Goal: Check status: Check status

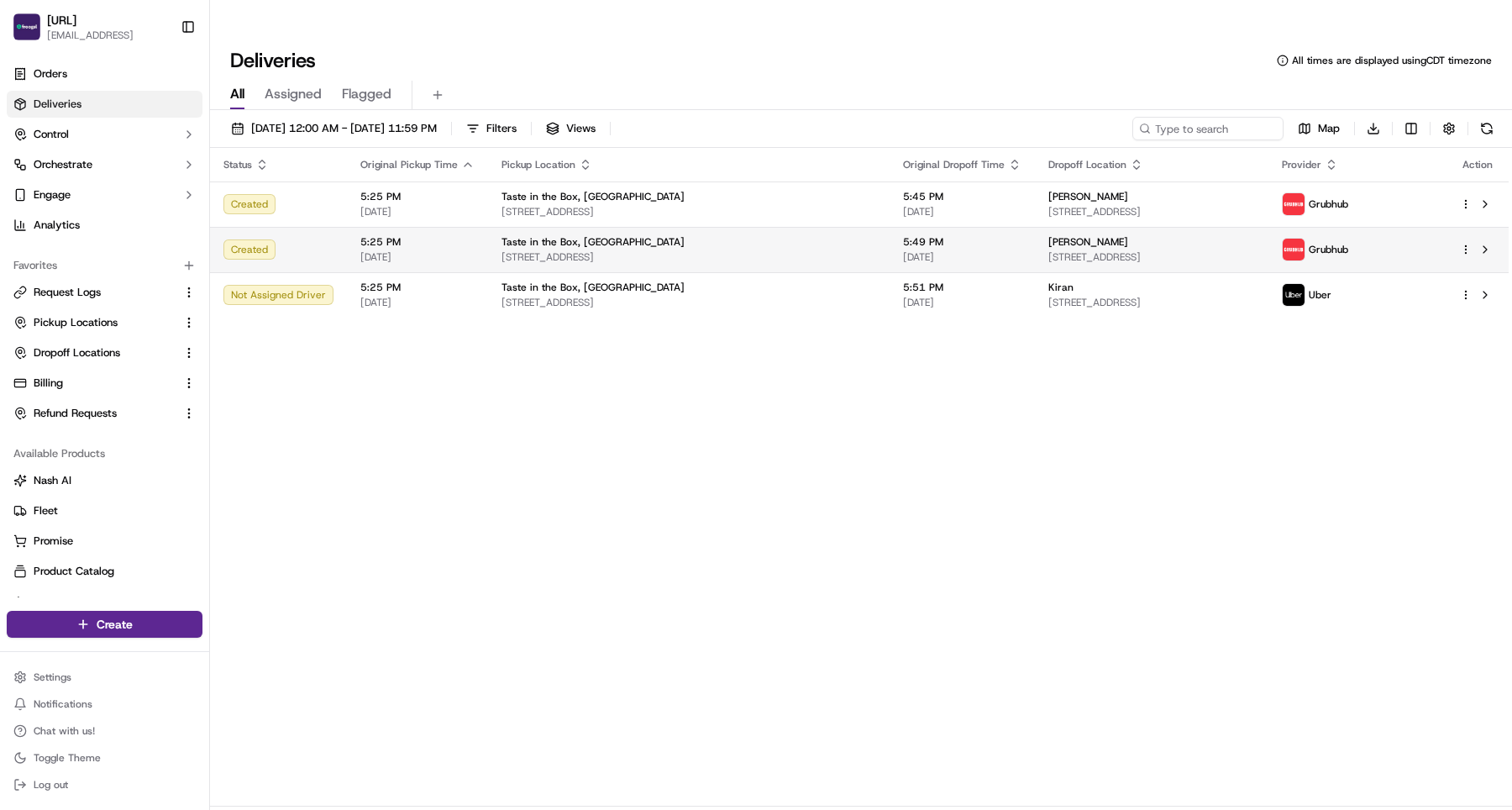
click at [490, 227] on td "Taste in [GEOGRAPHIC_DATA] Wishing Well Wynd, Apex, NC 27502-4405, [GEOGRAPHIC_…" at bounding box center [689, 249] width 401 height 46
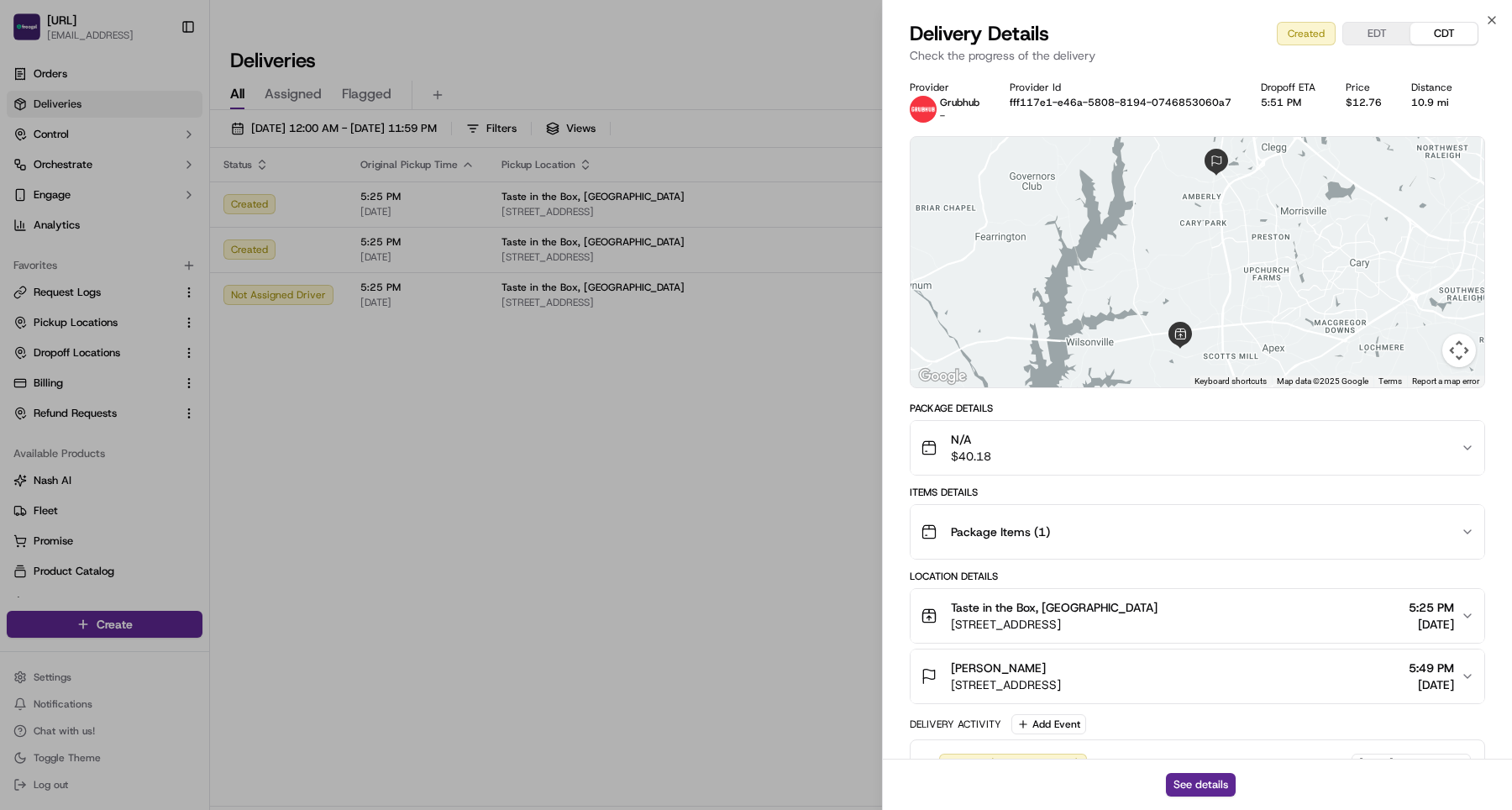
scroll to position [40, 0]
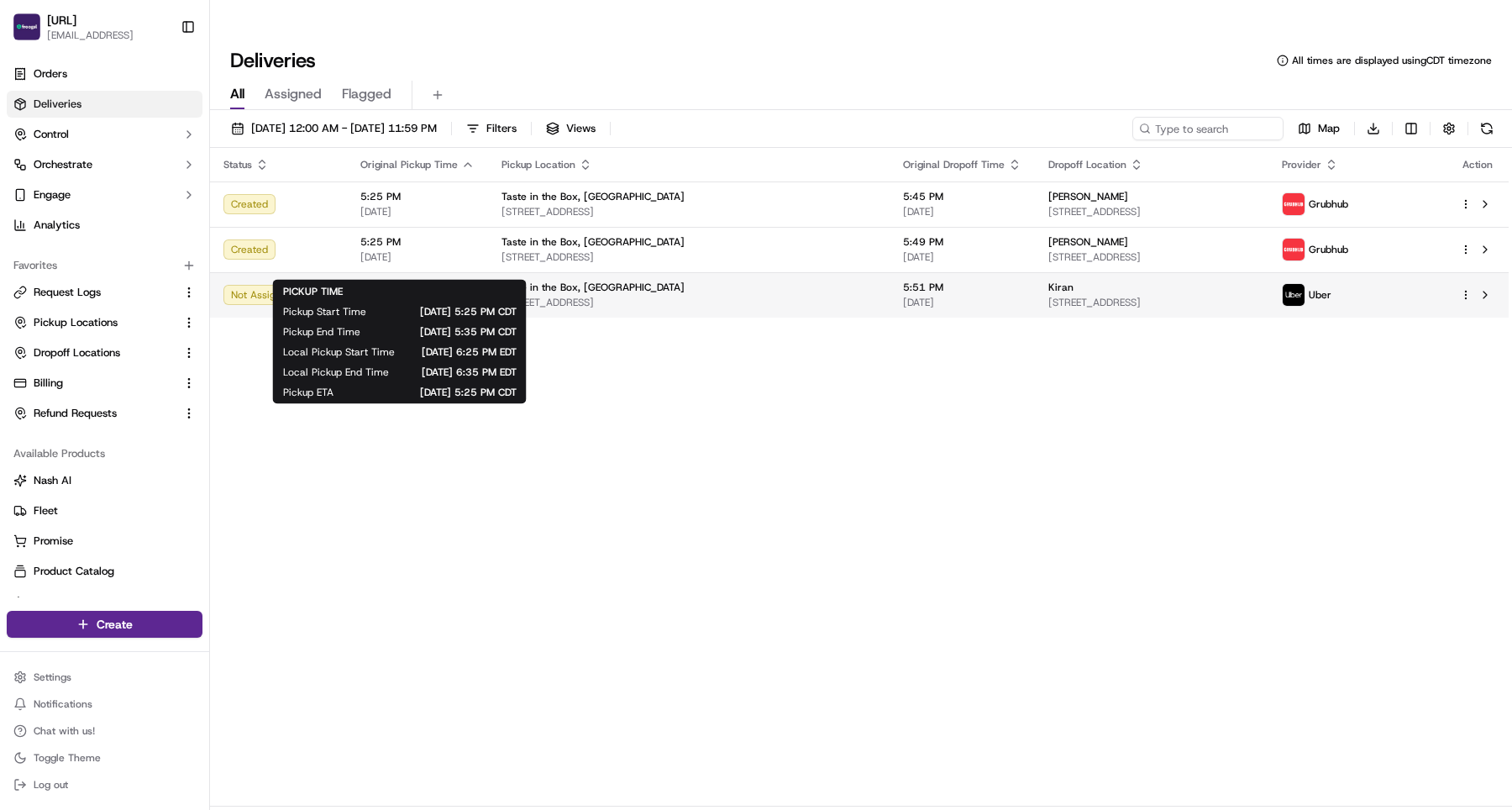
click at [462, 296] on span "[DATE]" at bounding box center [417, 303] width 114 height 14
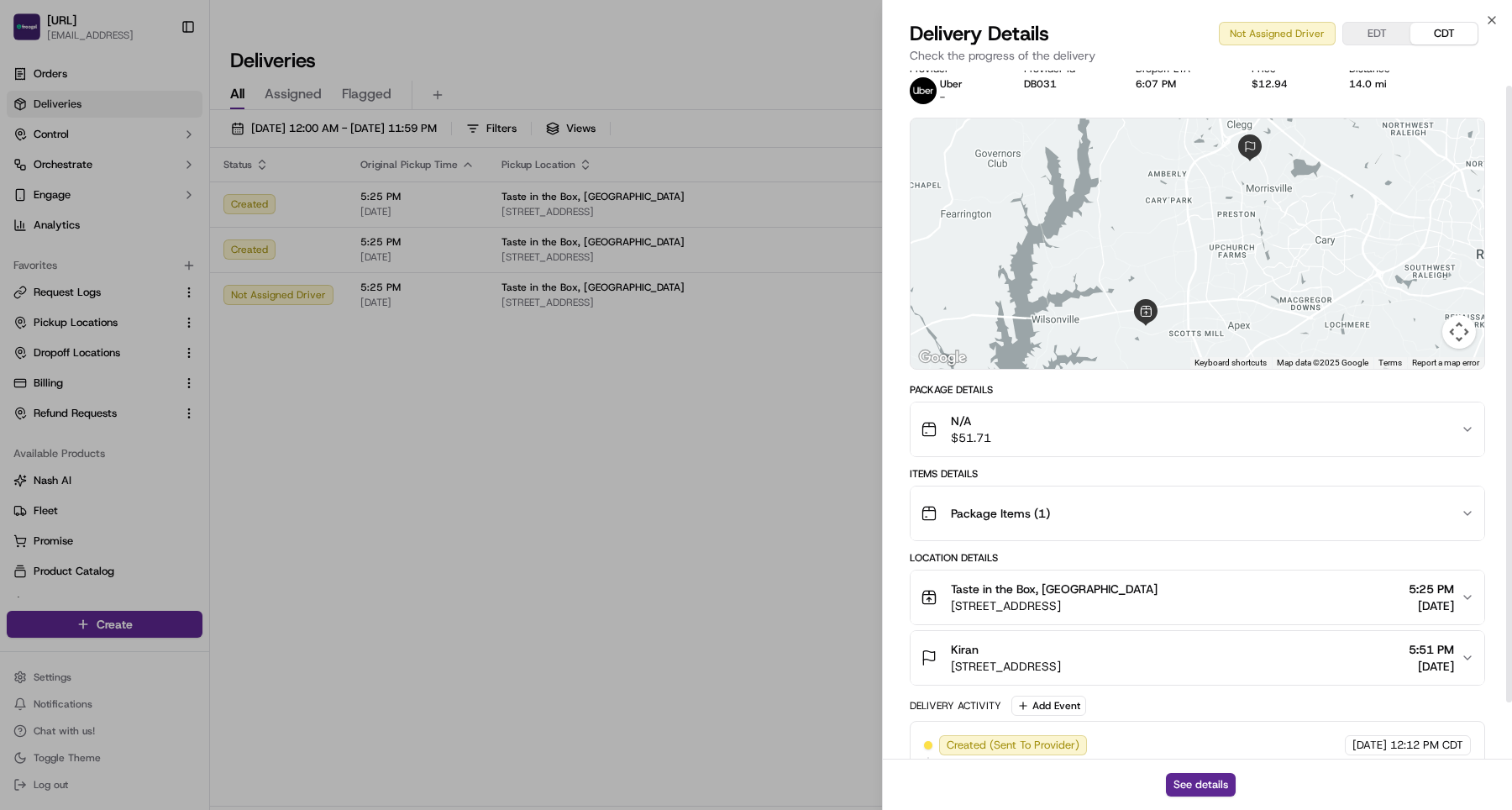
scroll to position [0, 0]
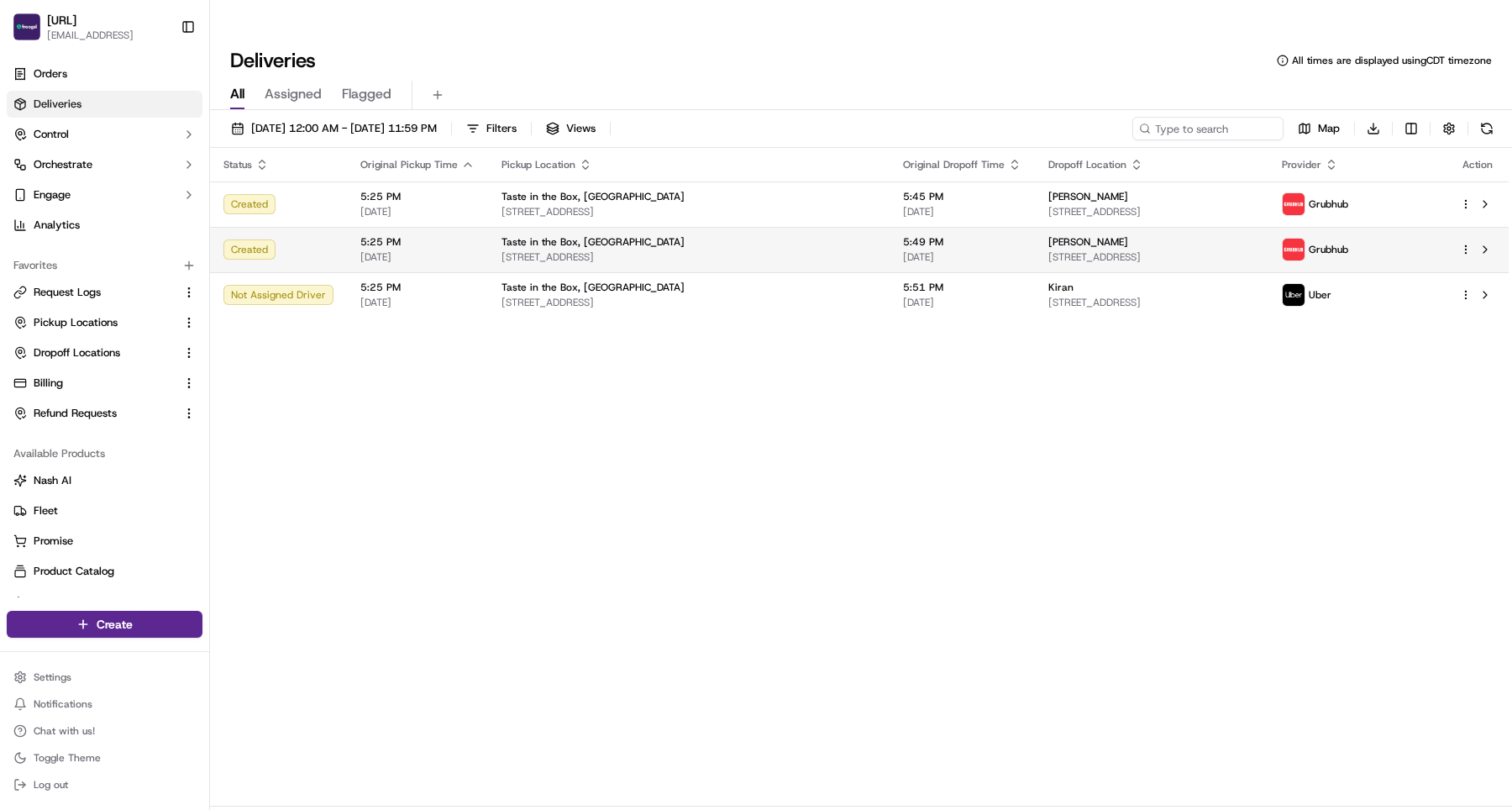
click at [903, 236] on span "5:49 PM" at bounding box center [962, 242] width 119 height 14
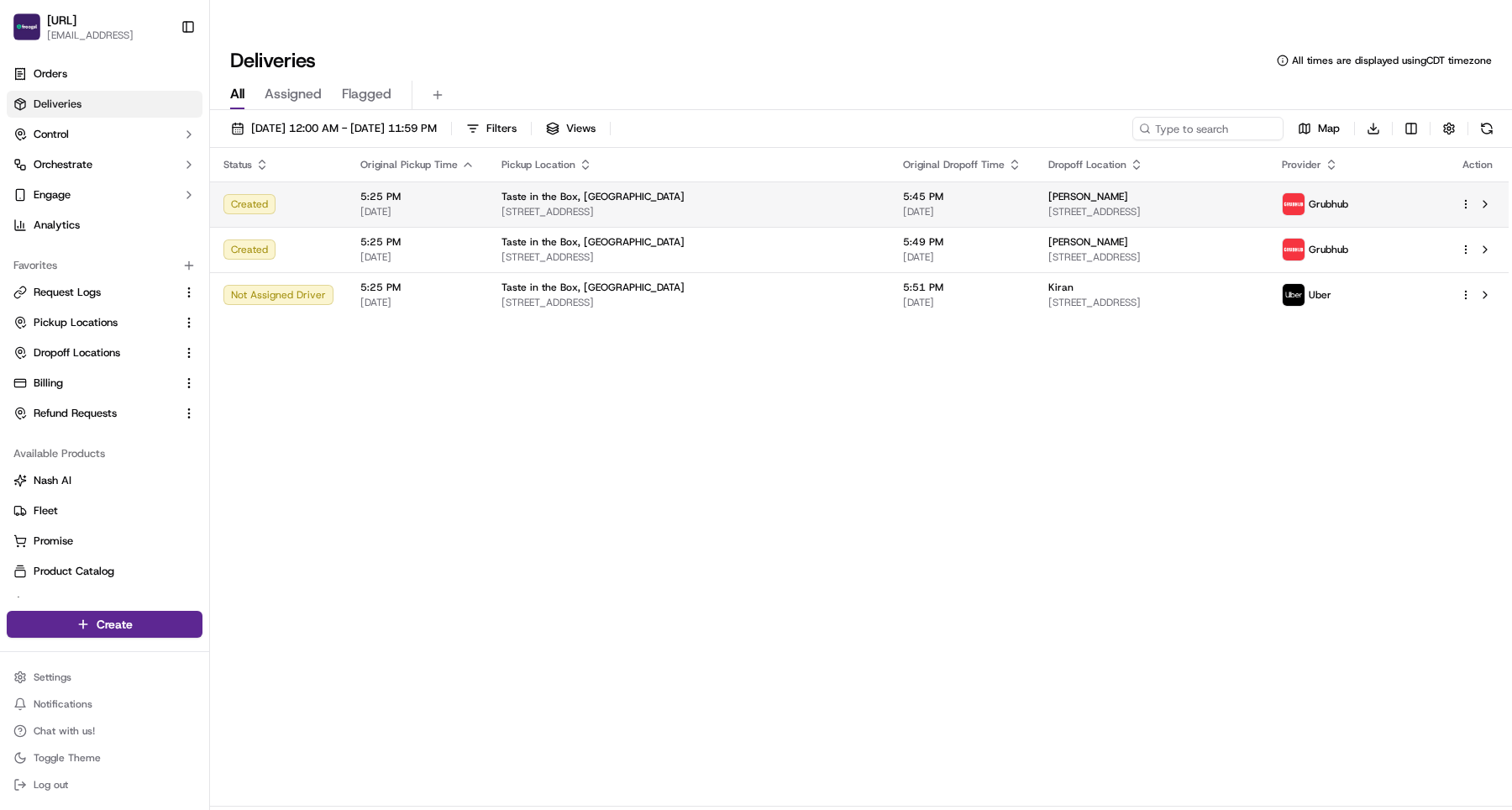
click at [807, 190] on div "Taste in the Box, [GEOGRAPHIC_DATA]" at bounding box center [689, 197] width 375 height 14
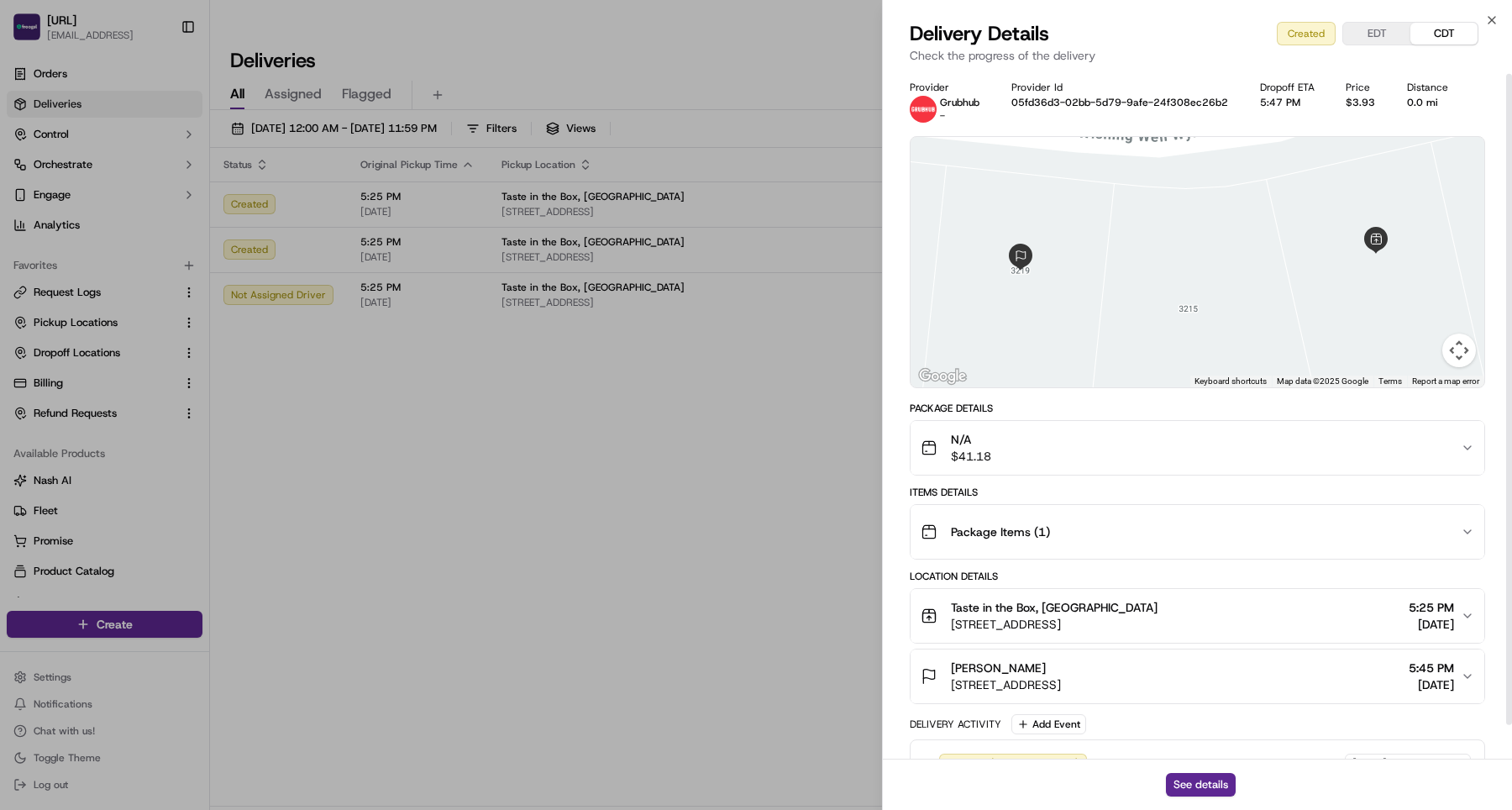
scroll to position [40, 0]
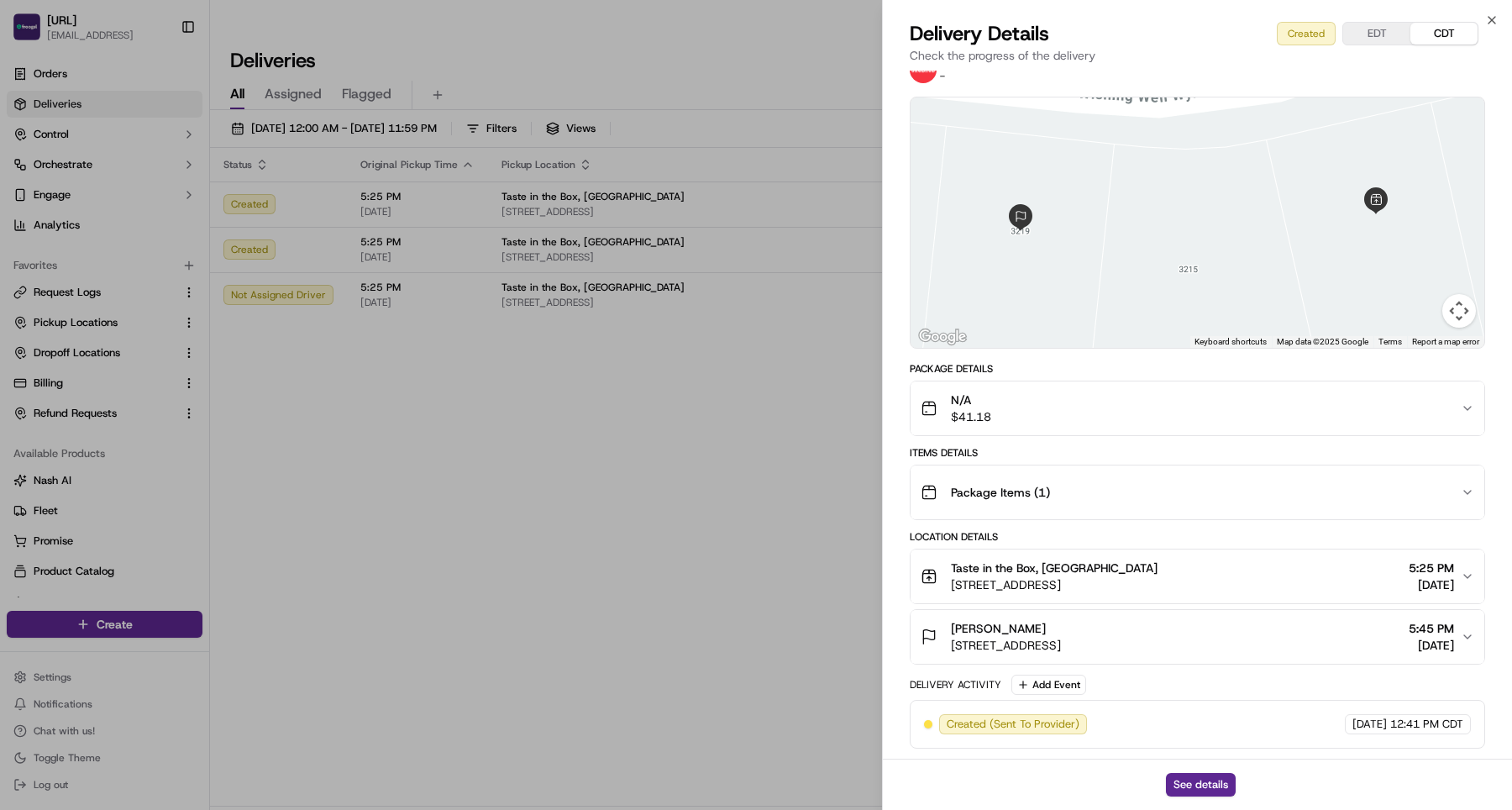
click at [1052, 629] on div "[PERSON_NAME]" at bounding box center [1006, 629] width 110 height 17
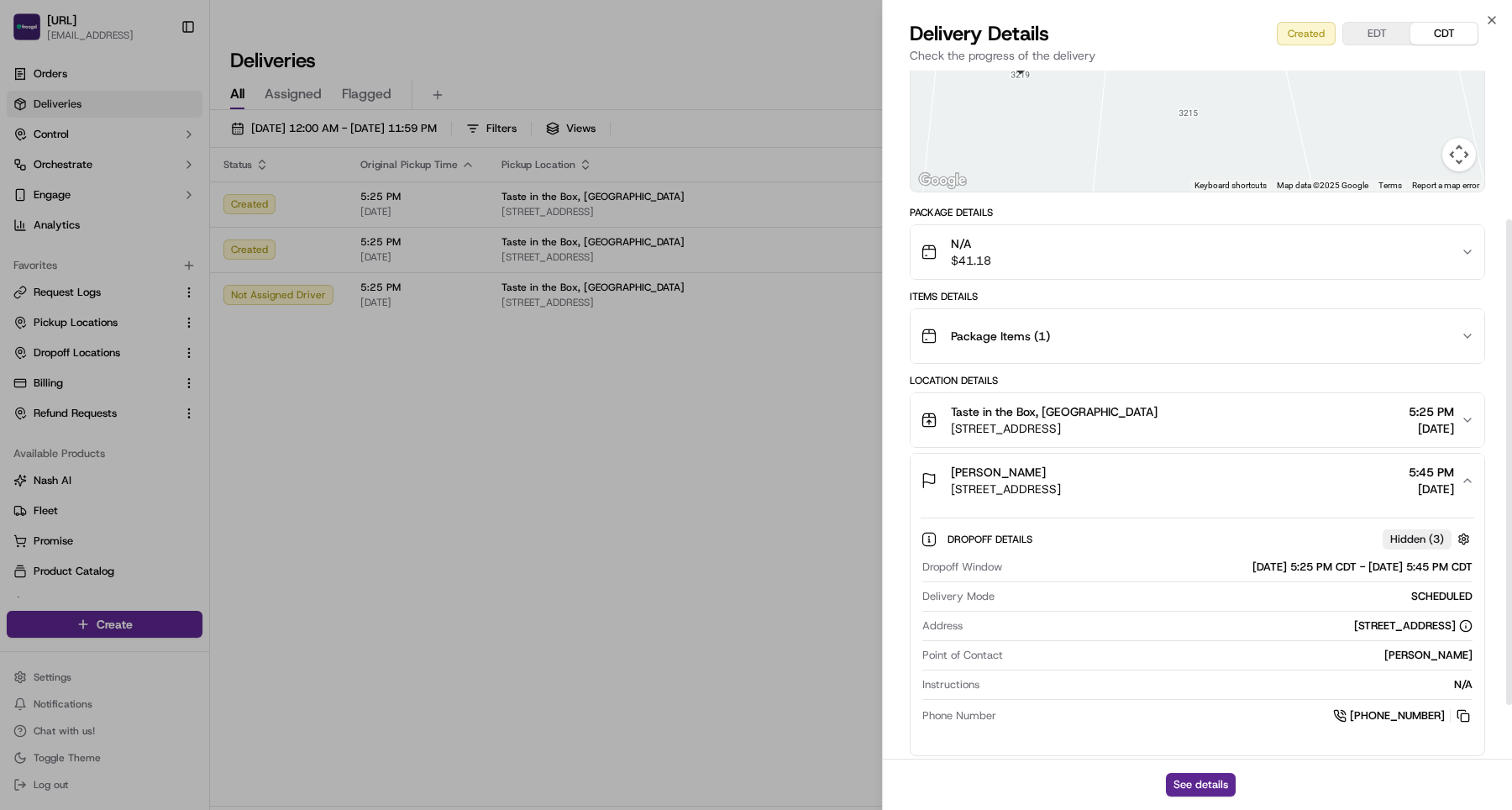
scroll to position [193, 0]
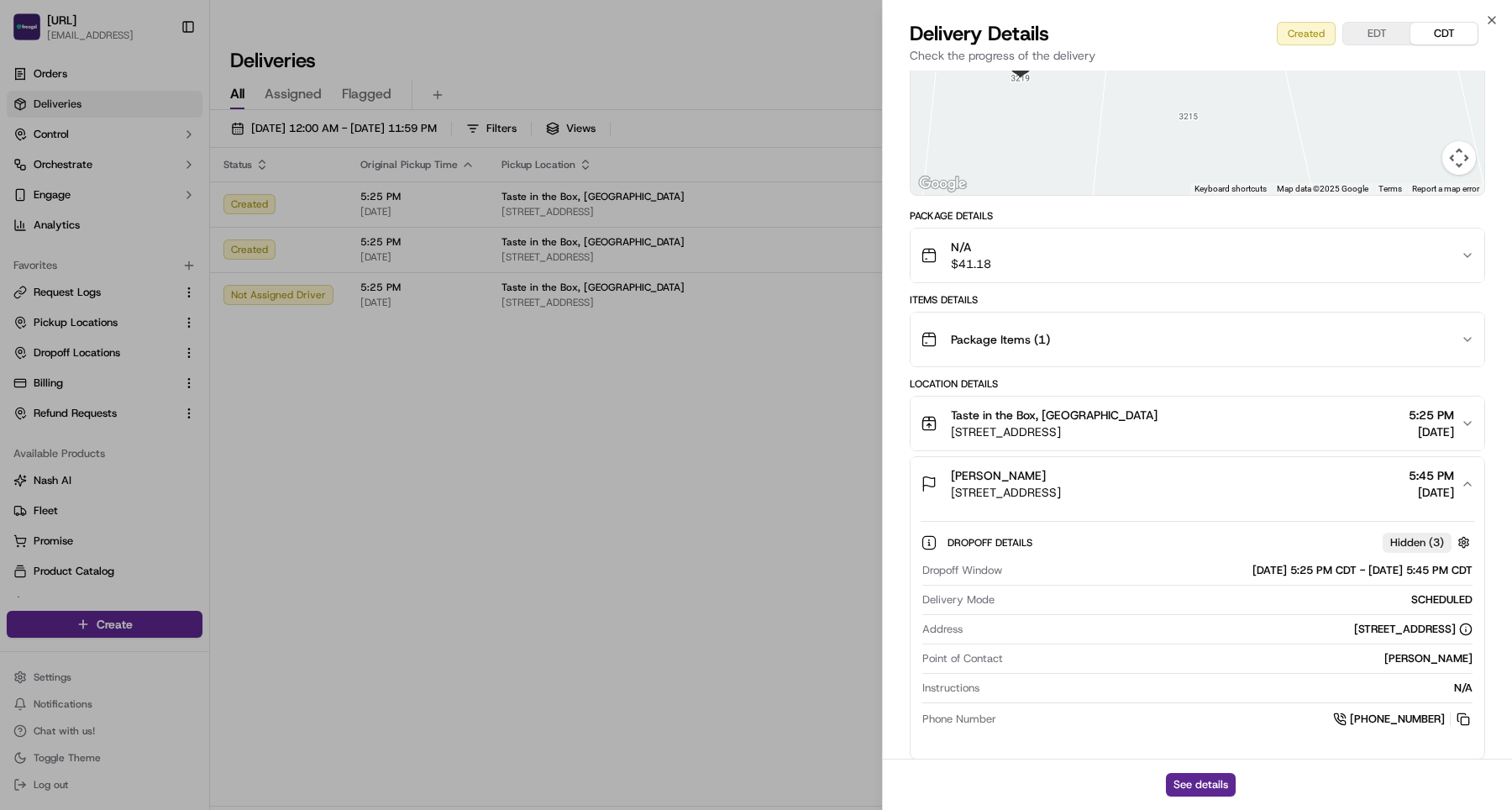
click at [1056, 496] on span "[STREET_ADDRESS]" at bounding box center [1006, 493] width 110 height 17
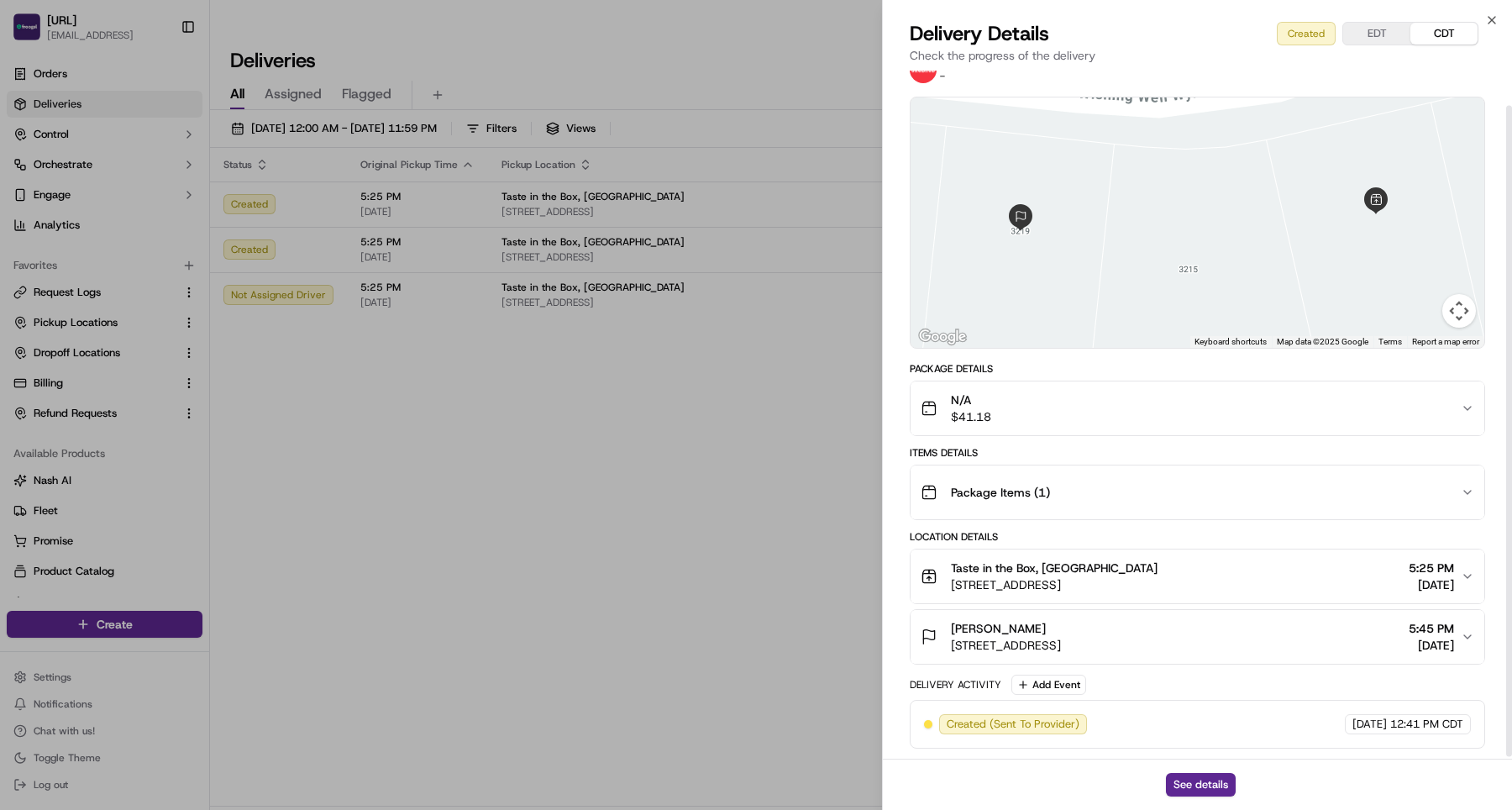
scroll to position [0, 0]
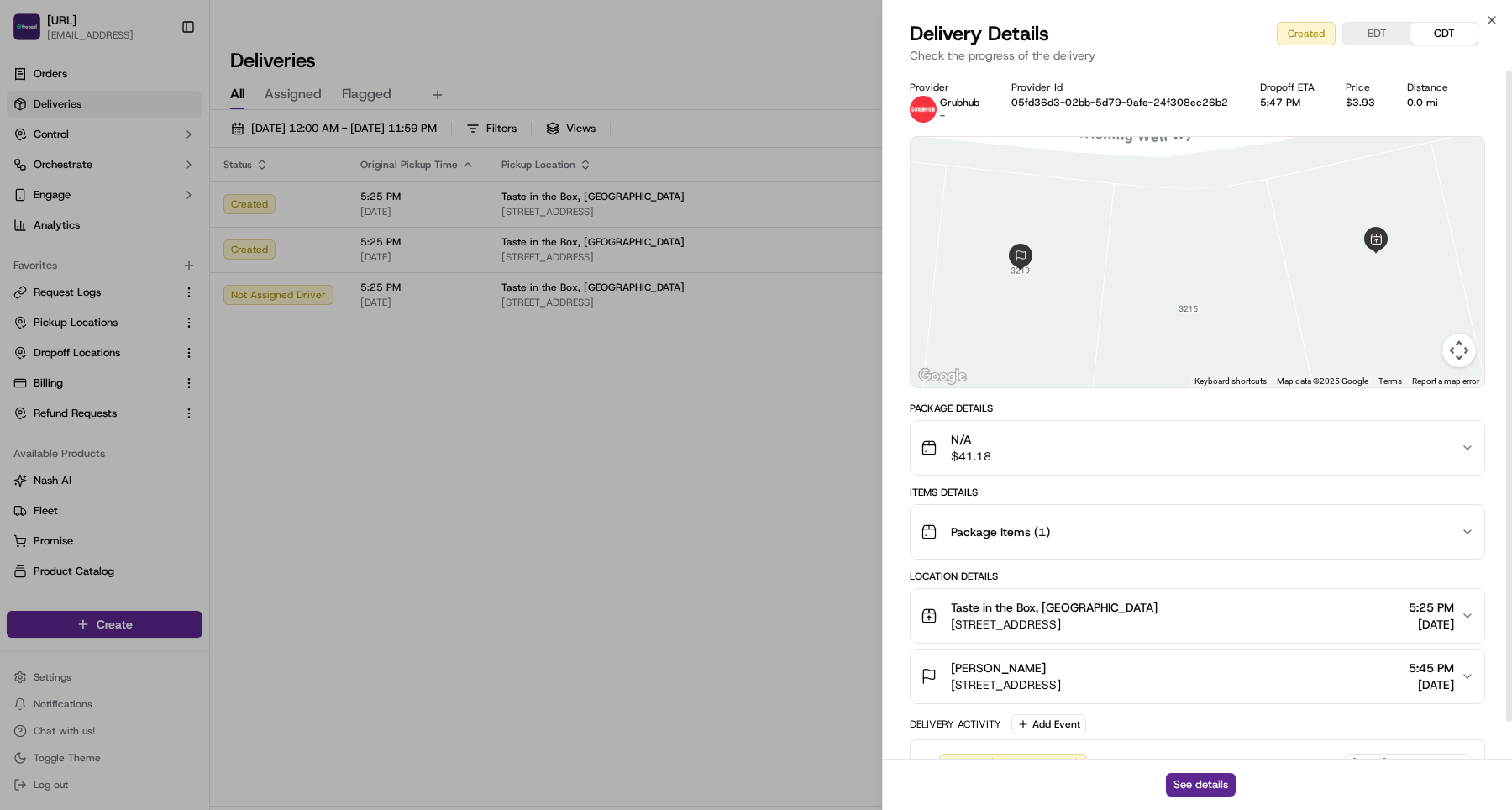
click at [1053, 533] on div "Package Items ( 1 )" at bounding box center [1191, 531] width 540 height 34
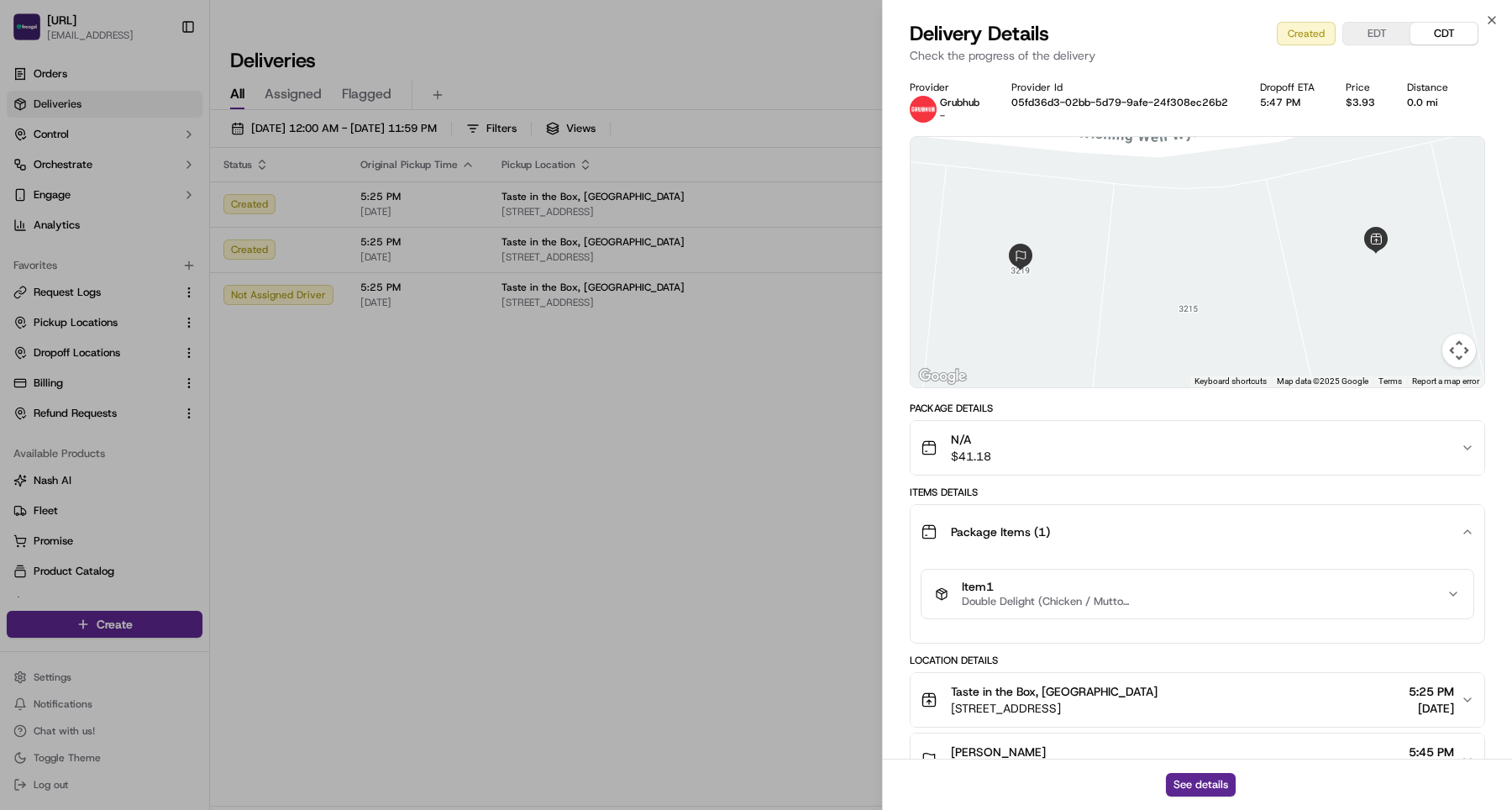
click at [1050, 604] on span "Double Delight (Chicken / Mutton/ Veg)" at bounding box center [1045, 602] width 168 height 14
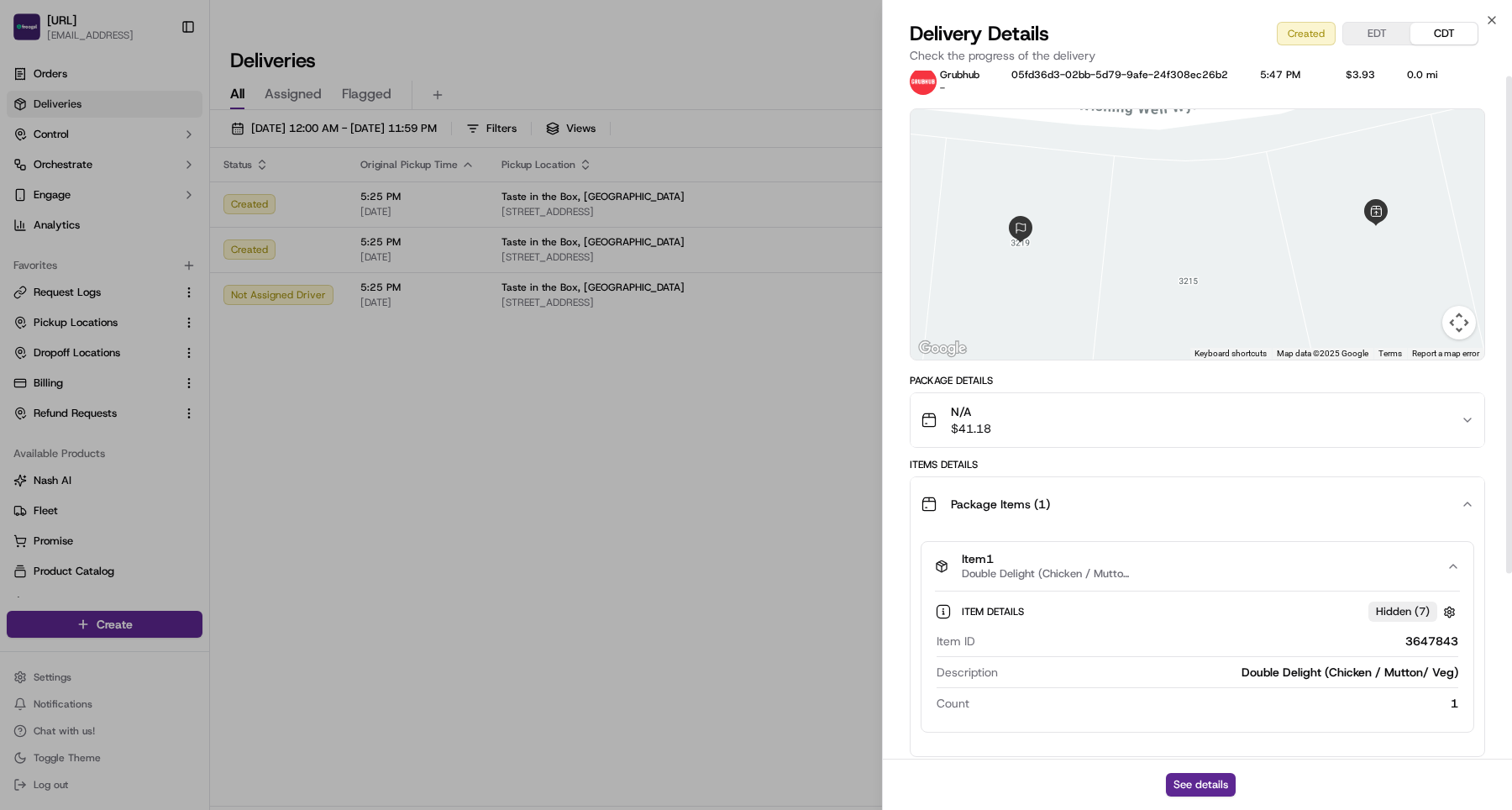
scroll to position [31, 0]
click at [1038, 570] on span "Double Delight (Chicken / Mutton/ Veg)" at bounding box center [1045, 571] width 168 height 14
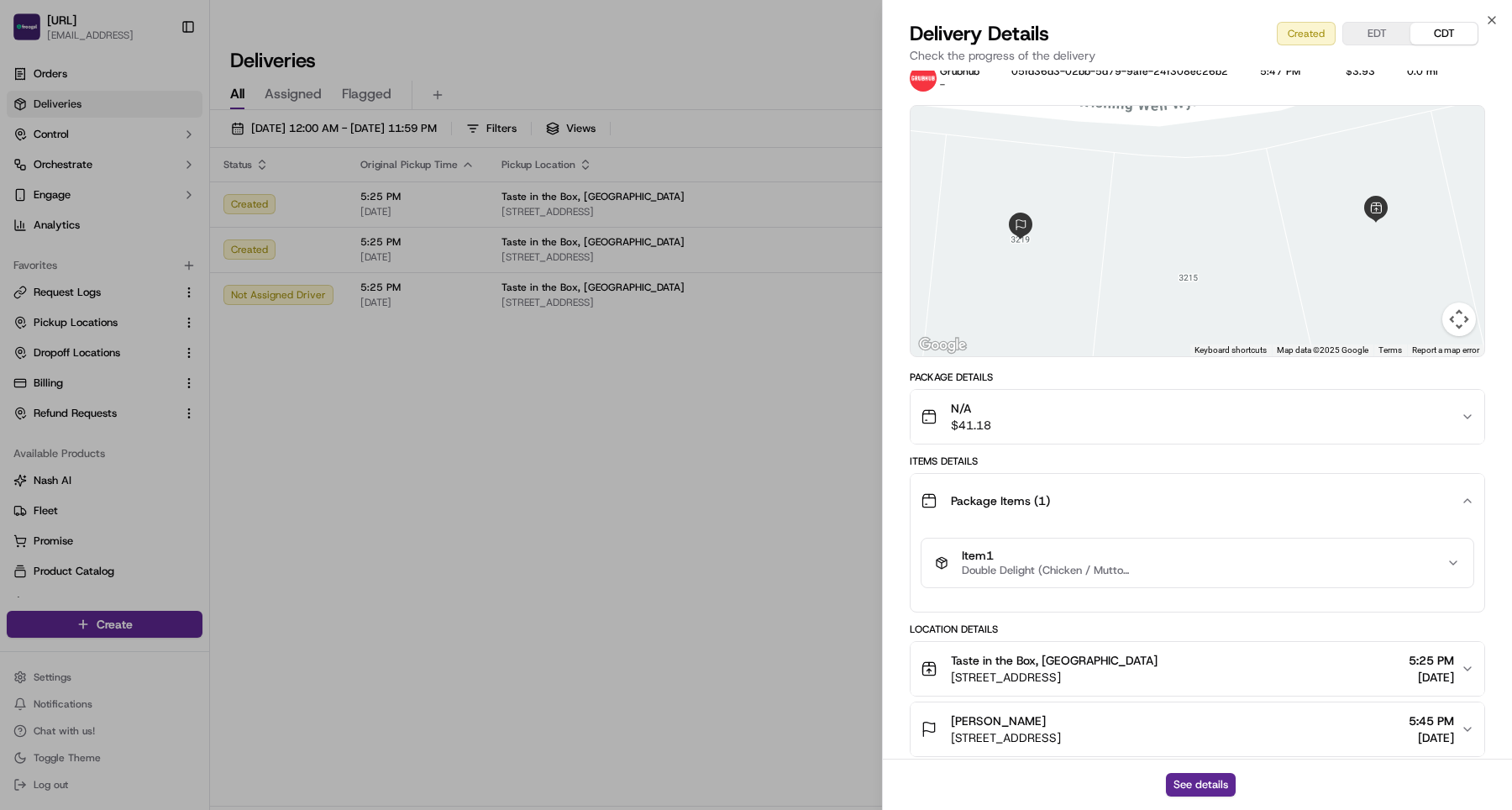
click at [1044, 416] on div "N/A $41.18" at bounding box center [1191, 416] width 540 height 34
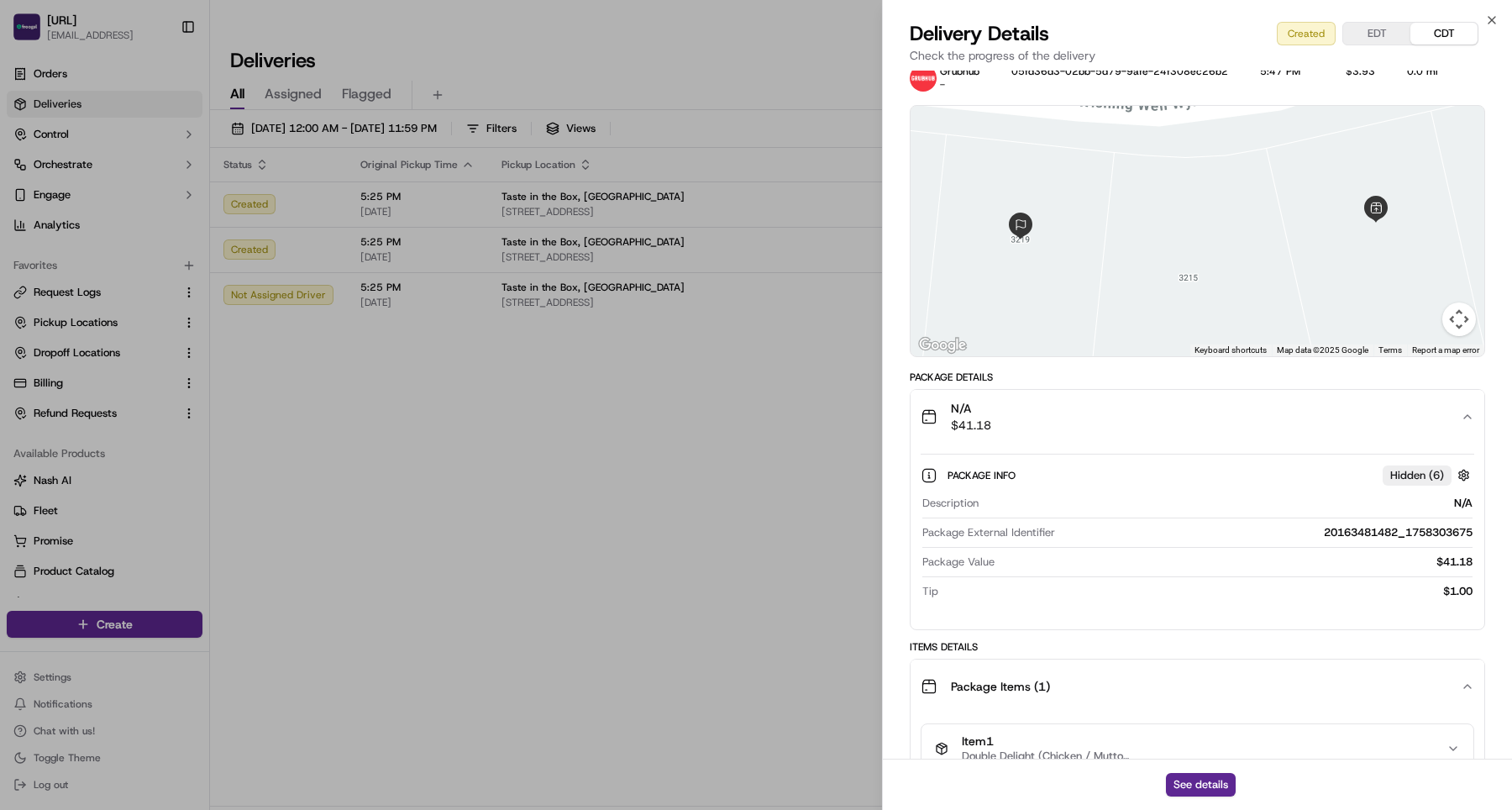
click at [1044, 416] on div "N/A $41.18" at bounding box center [1191, 416] width 540 height 34
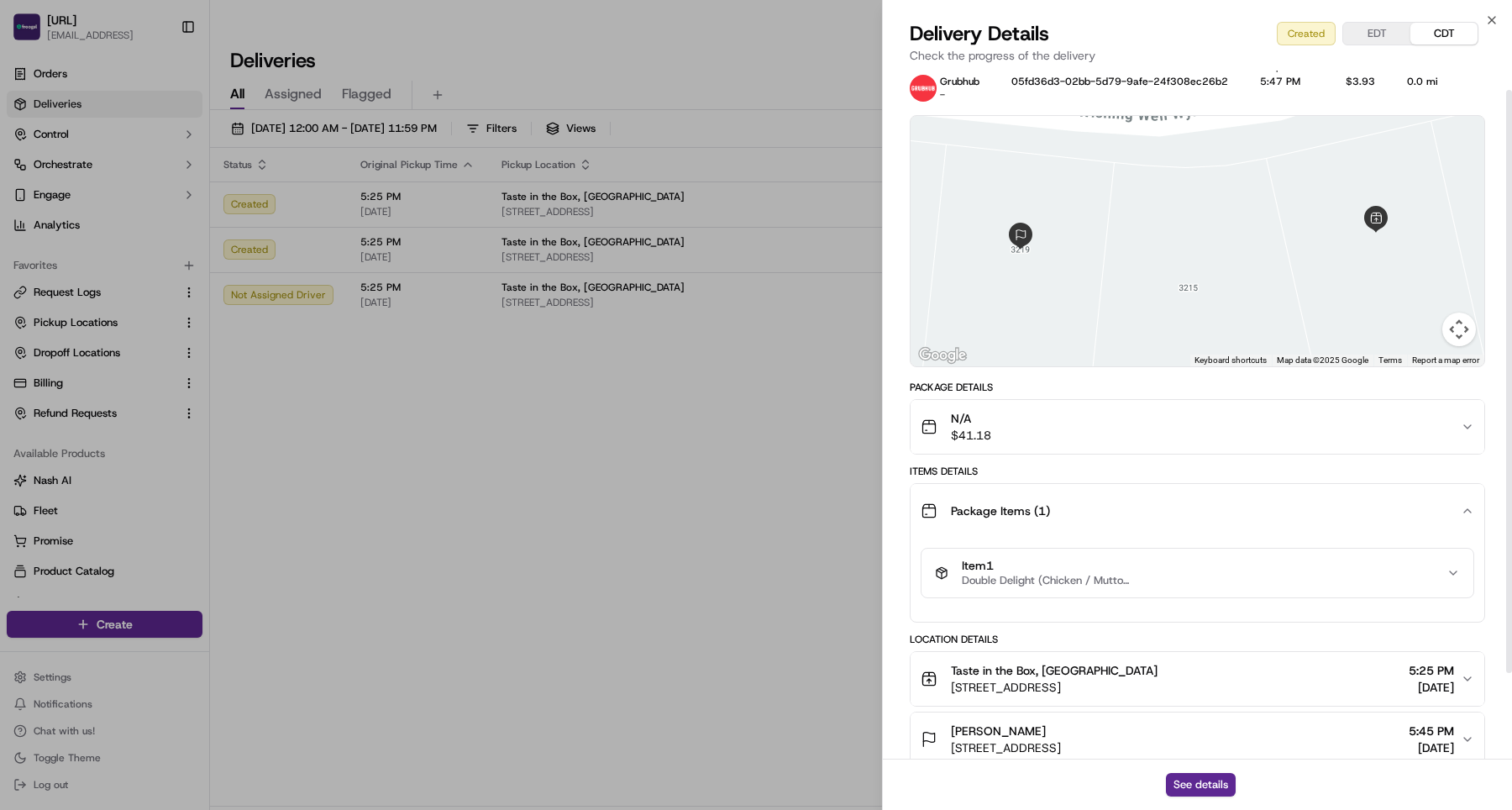
scroll to position [0, 0]
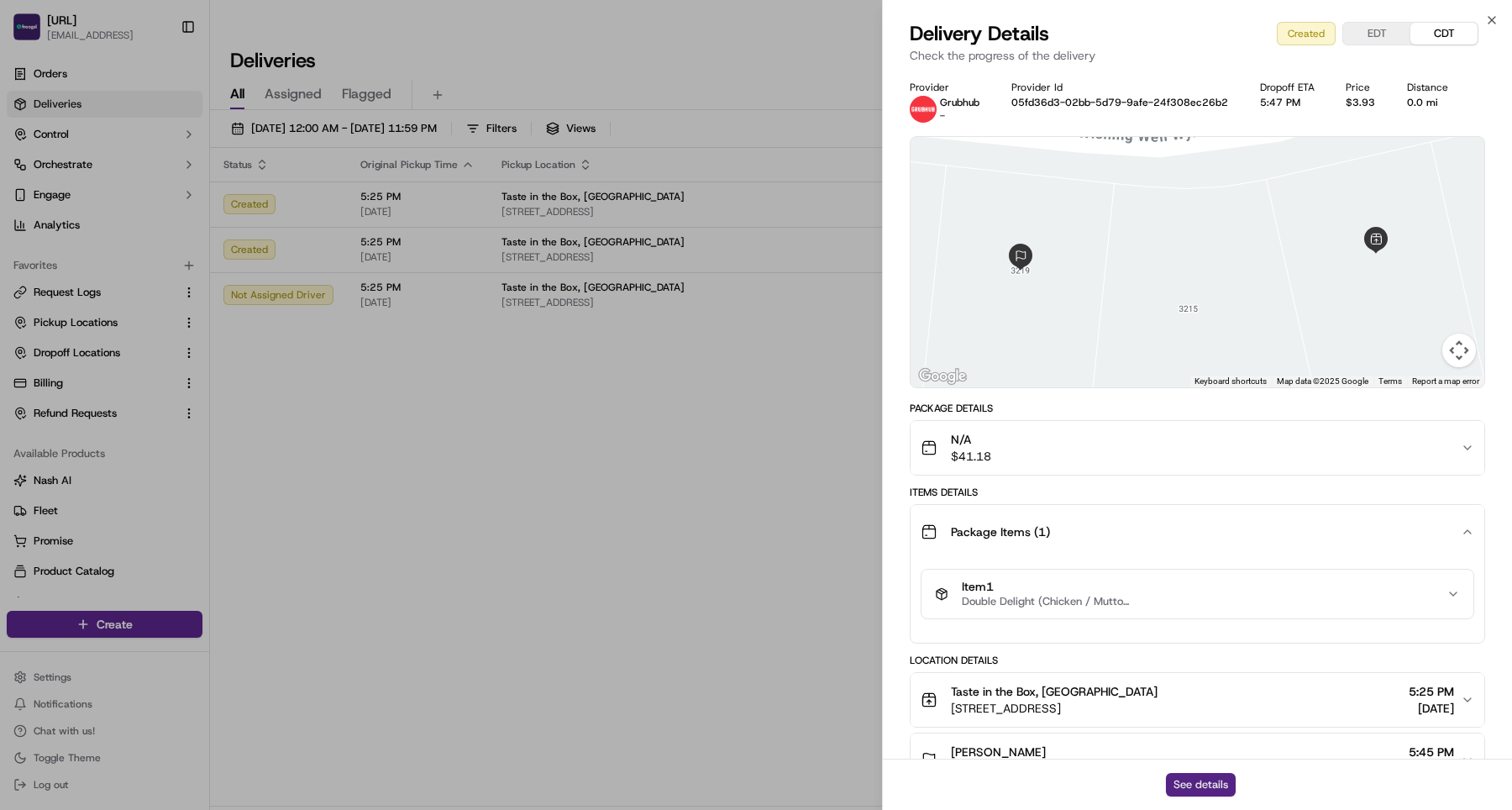
click at [1202, 784] on button "See details" at bounding box center [1200, 784] width 70 height 23
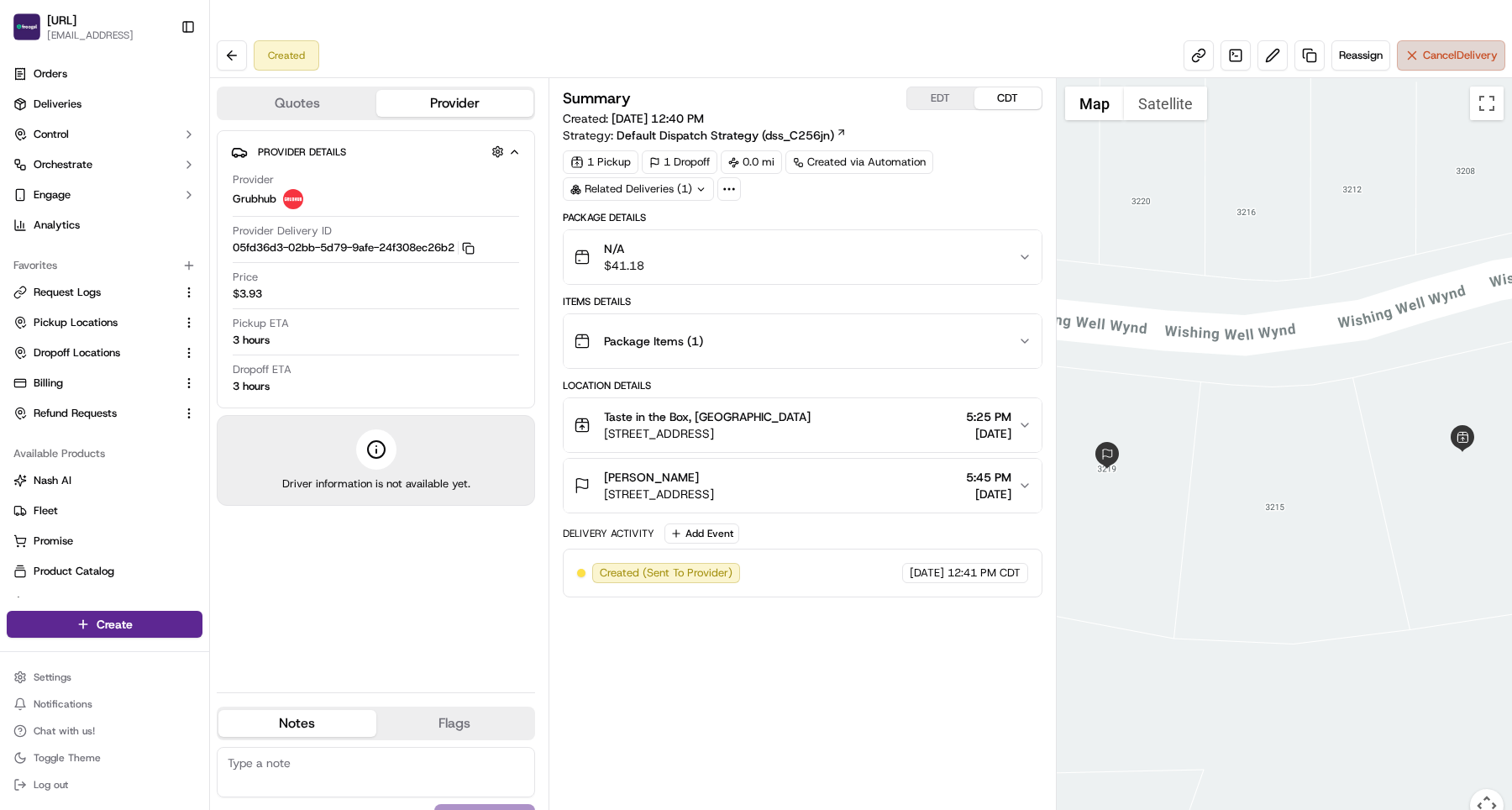
click at [1450, 40] on button "Cancel Delivery" at bounding box center [1451, 55] width 108 height 30
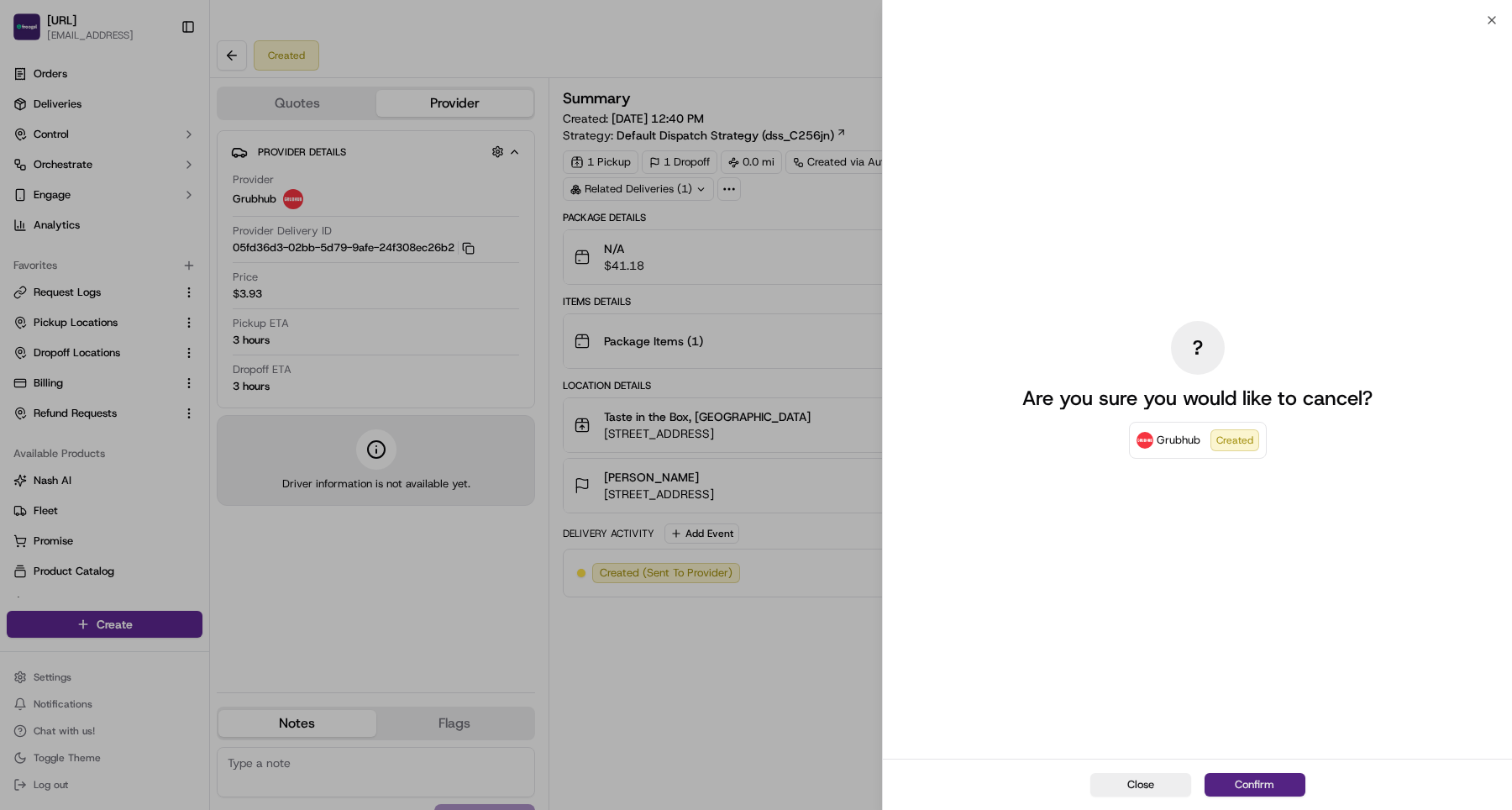
click at [1246, 777] on button "Confirm" at bounding box center [1254, 784] width 101 height 23
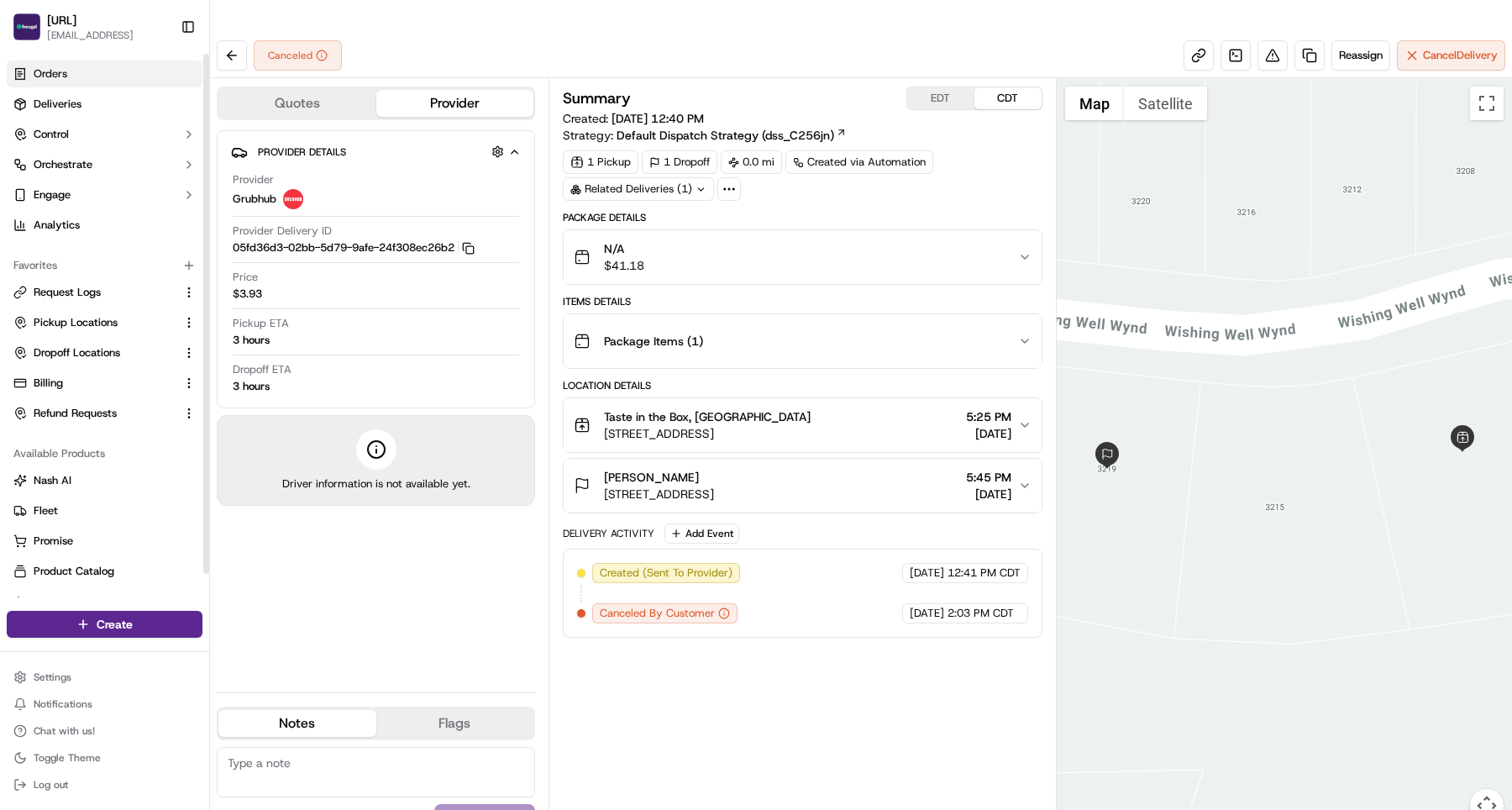
click at [90, 81] on link "Orders" at bounding box center [105, 73] width 196 height 27
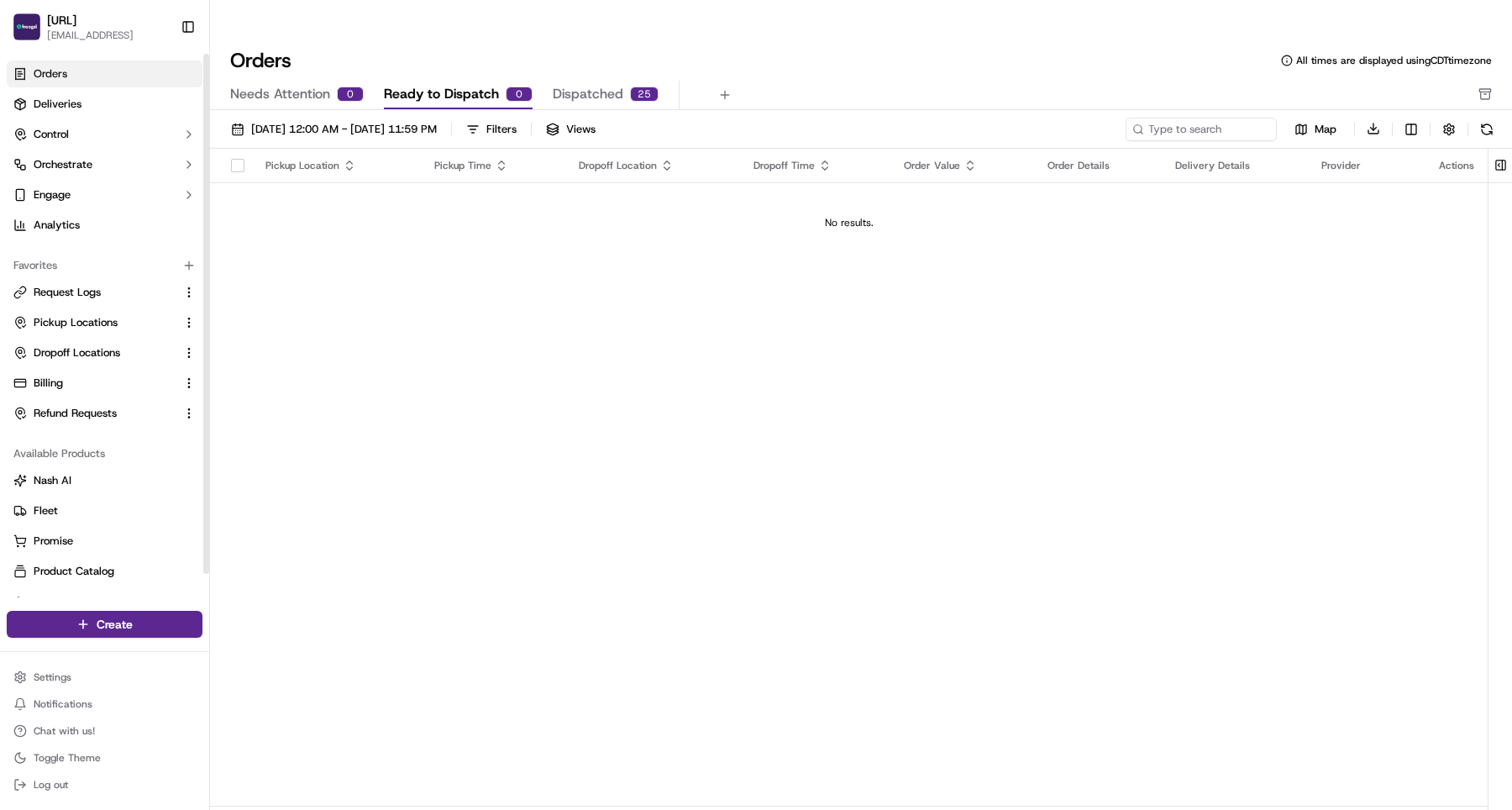
click at [565, 84] on span "Dispatched" at bounding box center [588, 94] width 70 height 20
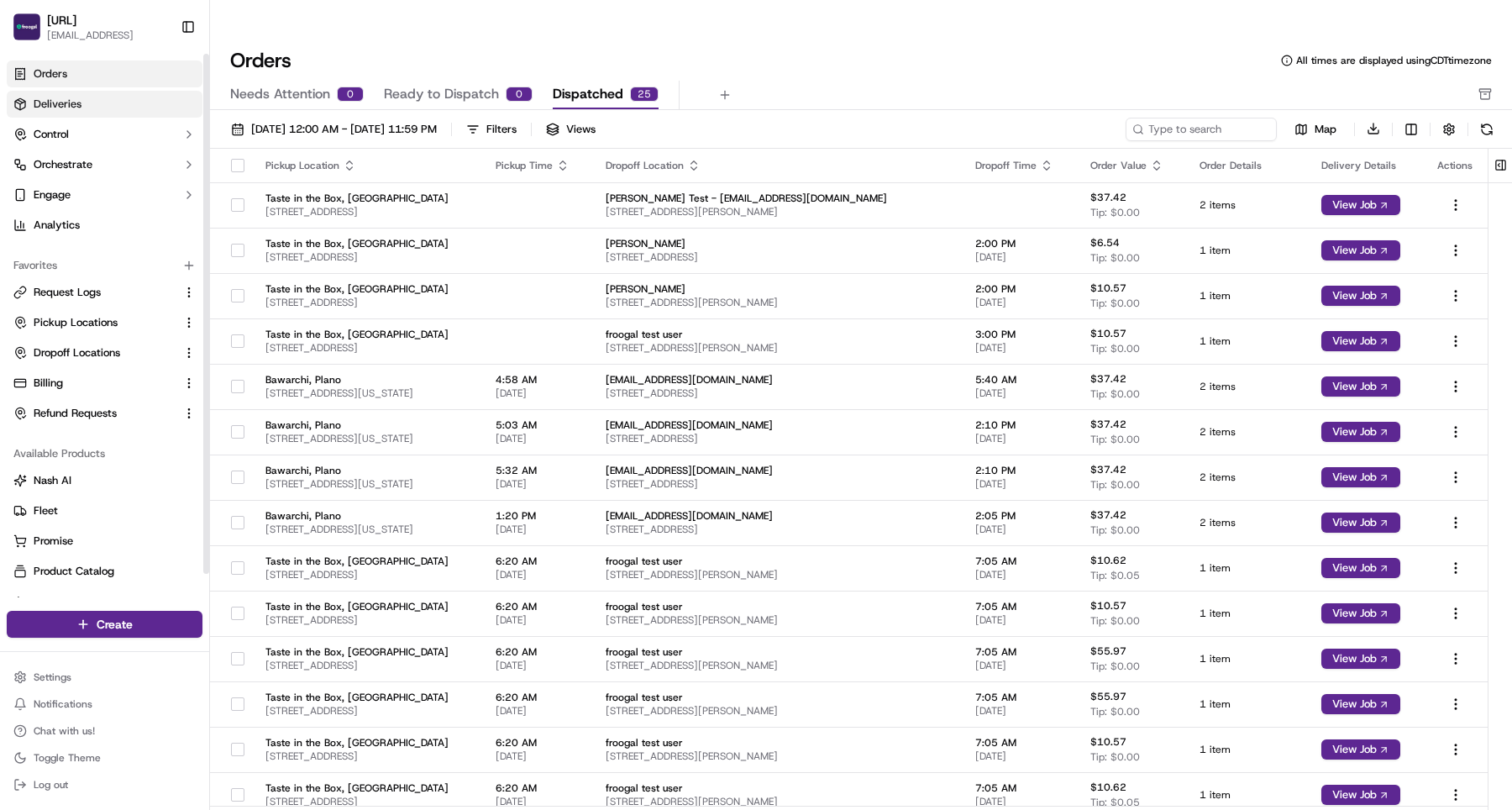
click at [67, 105] on span "Deliveries" at bounding box center [58, 104] width 48 height 15
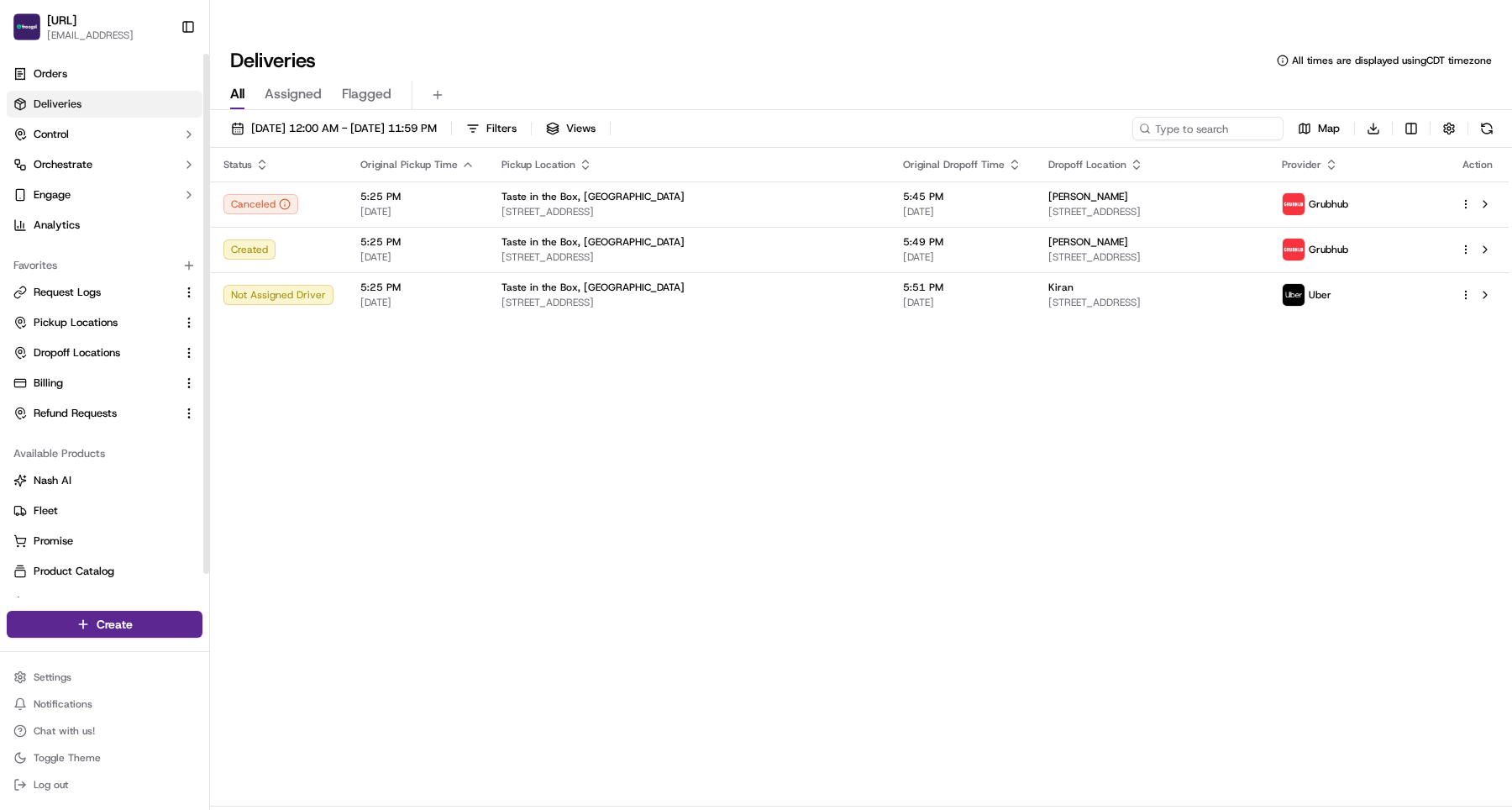
click at [556, 469] on div "Status Original Pickup Time Pickup Location Original Dropoff Time Dropoff Locat…" at bounding box center [859, 477] width 1299 height 659
